Goal: Transaction & Acquisition: Purchase product/service

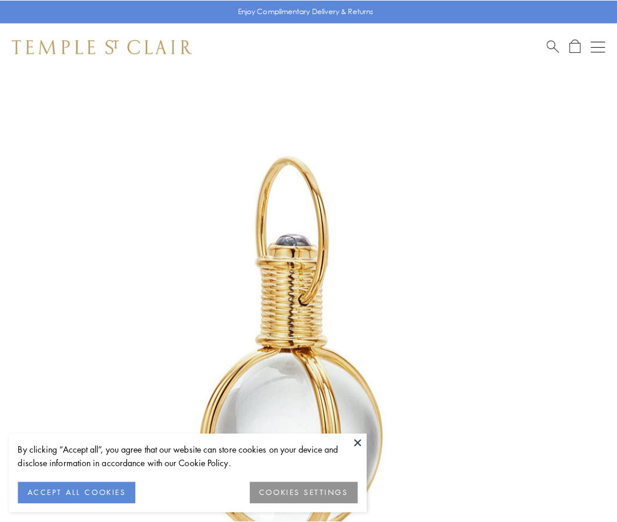
scroll to position [307, 0]
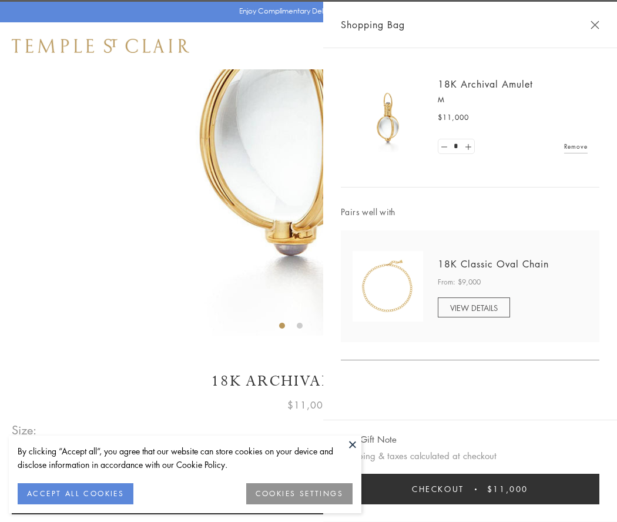
click at [470, 489] on button "Checkout $11,000" at bounding box center [470, 489] width 259 height 31
